Goal: Find specific page/section

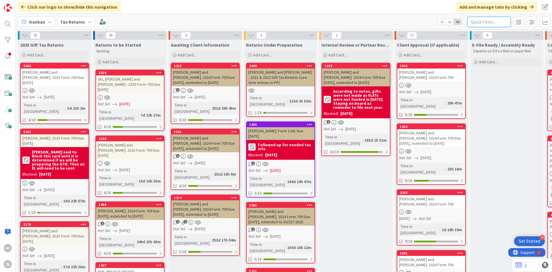
click at [478, 21] on input "text" at bounding box center [489, 22] width 43 height 10
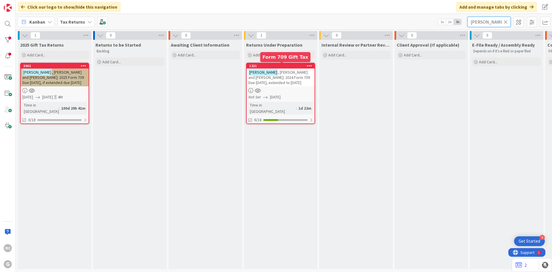
type input "[PERSON_NAME]"
click at [278, 66] on div "1221" at bounding box center [281, 66] width 65 height 4
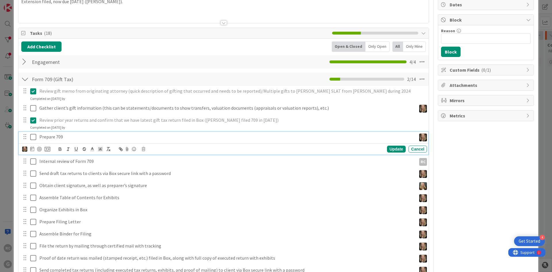
click at [33, 139] on icon at bounding box center [33, 136] width 6 height 7
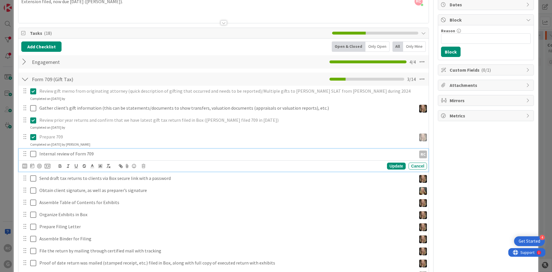
click at [33, 155] on icon at bounding box center [33, 153] width 6 height 7
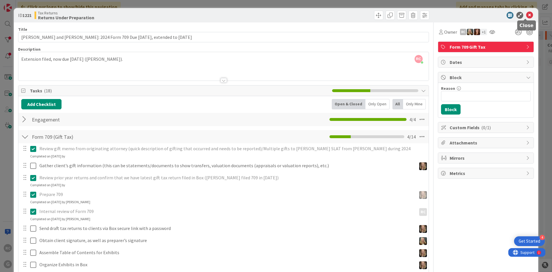
click at [528, 15] on icon at bounding box center [529, 15] width 7 height 7
